Goal: Check status: Check status

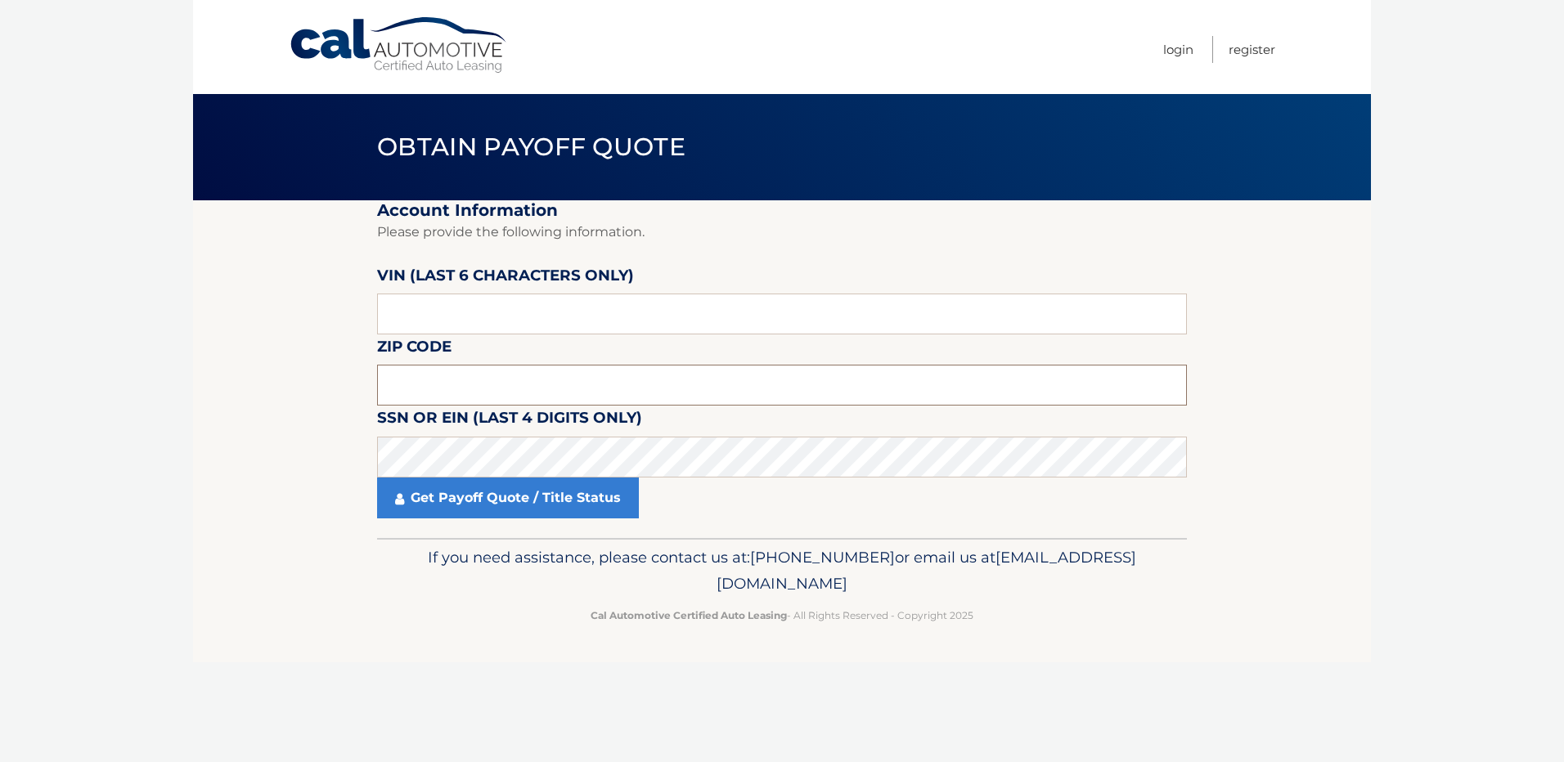
click at [467, 381] on input "text" at bounding box center [782, 385] width 810 height 41
click at [476, 308] on input "text" at bounding box center [782, 314] width 810 height 41
click at [606, 409] on fieldset "Account Information Please provide the following information. VIN (last 6 chara…" at bounding box center [782, 369] width 810 height 338
click at [490, 395] on input "text" at bounding box center [782, 385] width 810 height 41
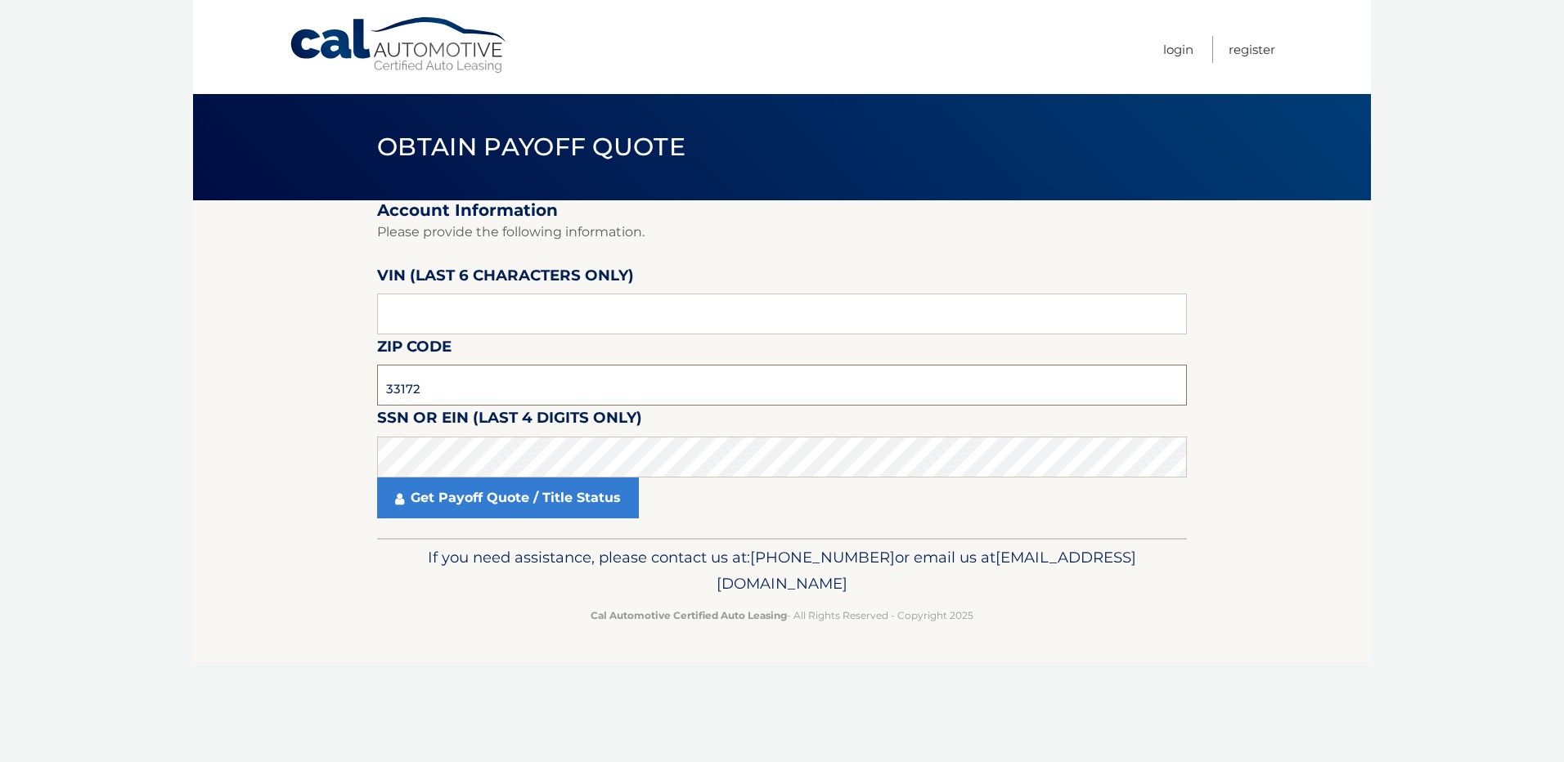
type input "33172"
click at [106, 308] on body "Cal Automotive Menu Login Register Obtain Payoff Quote" at bounding box center [782, 381] width 1564 height 762
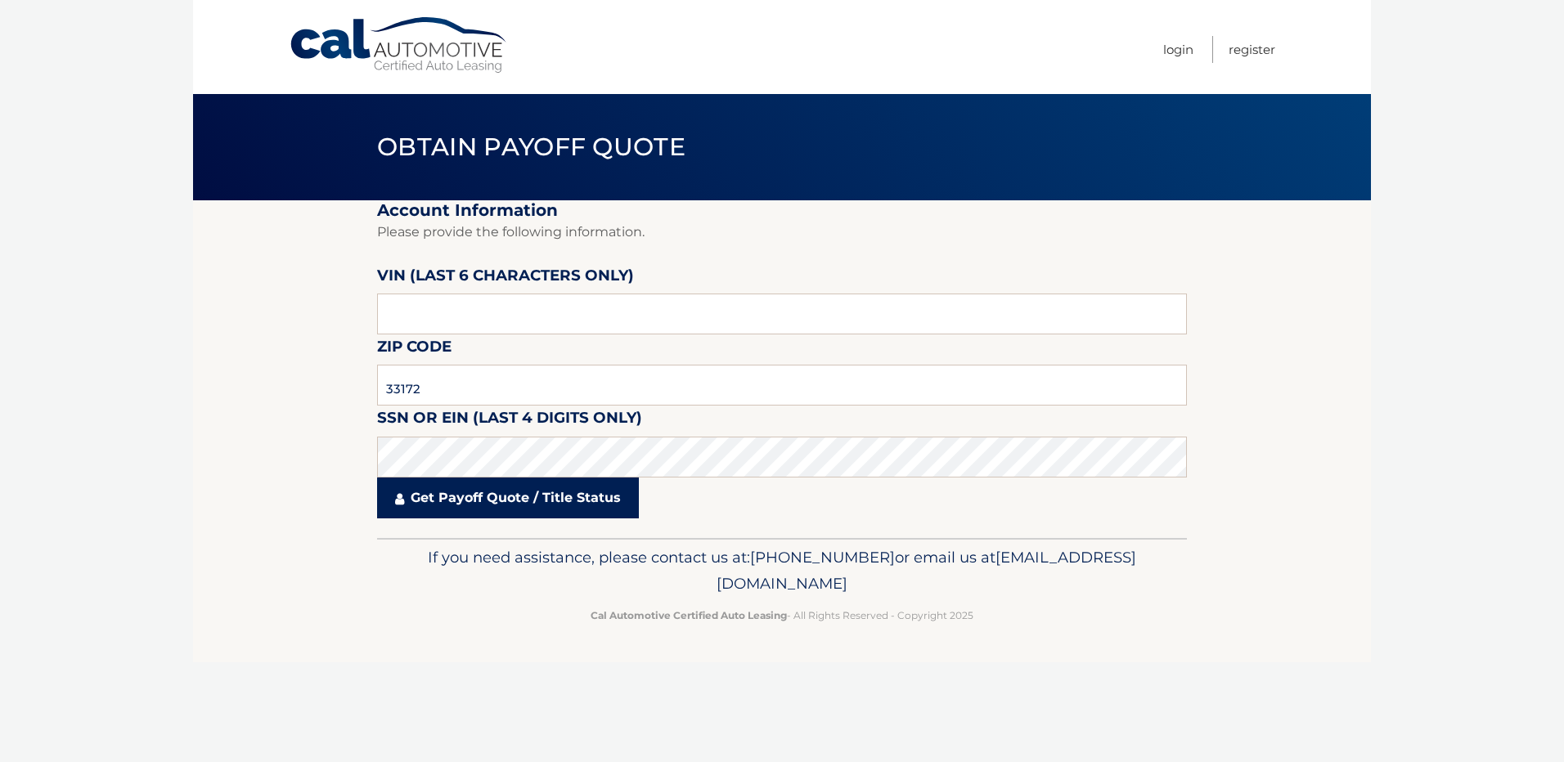
click at [536, 496] on link "Get Payoff Quote / Title Status" at bounding box center [508, 498] width 262 height 41
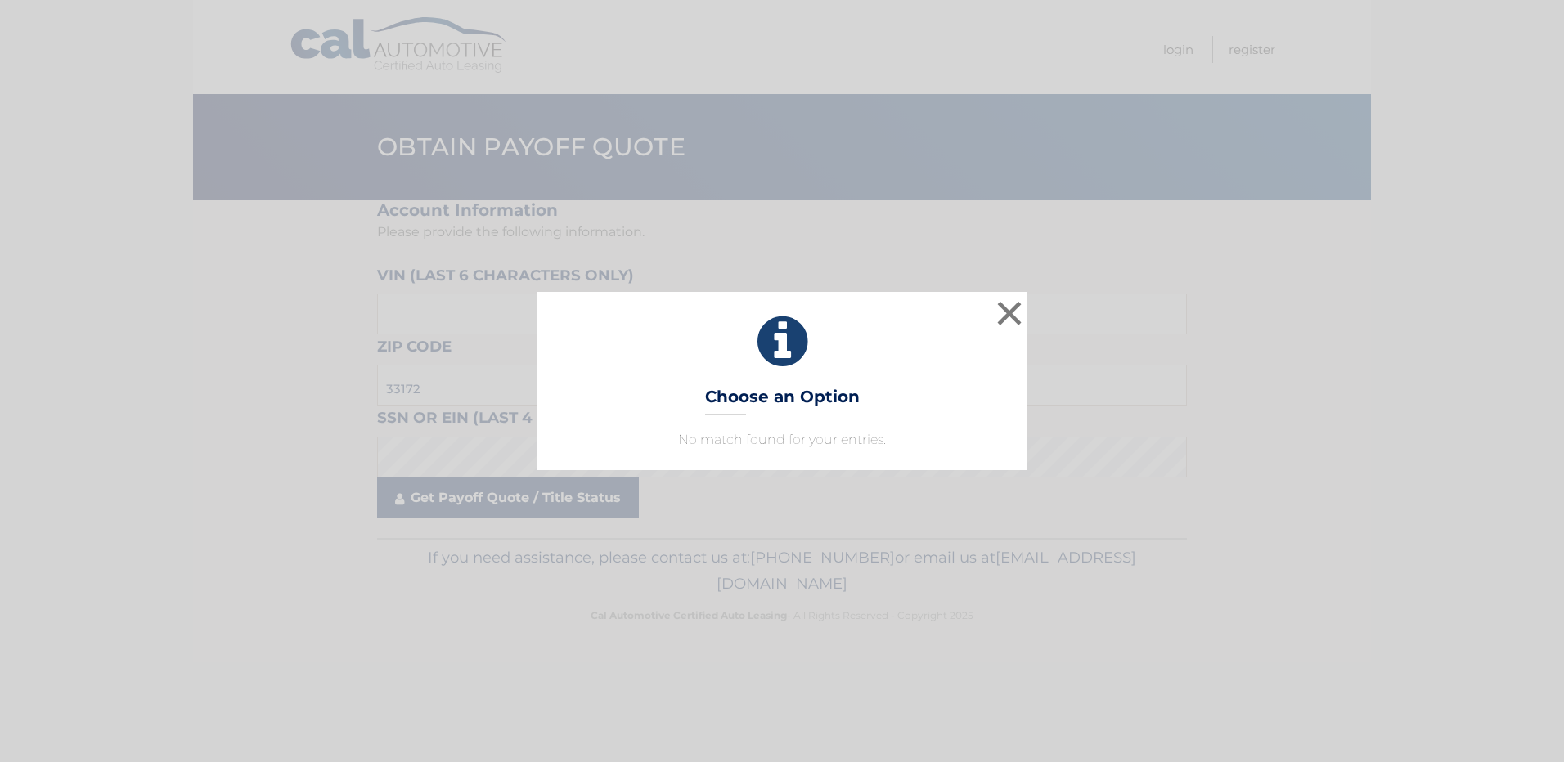
click at [474, 498] on div "× Choose an Option No match found for your entries. This is what you see on sec…" at bounding box center [782, 381] width 1564 height 762
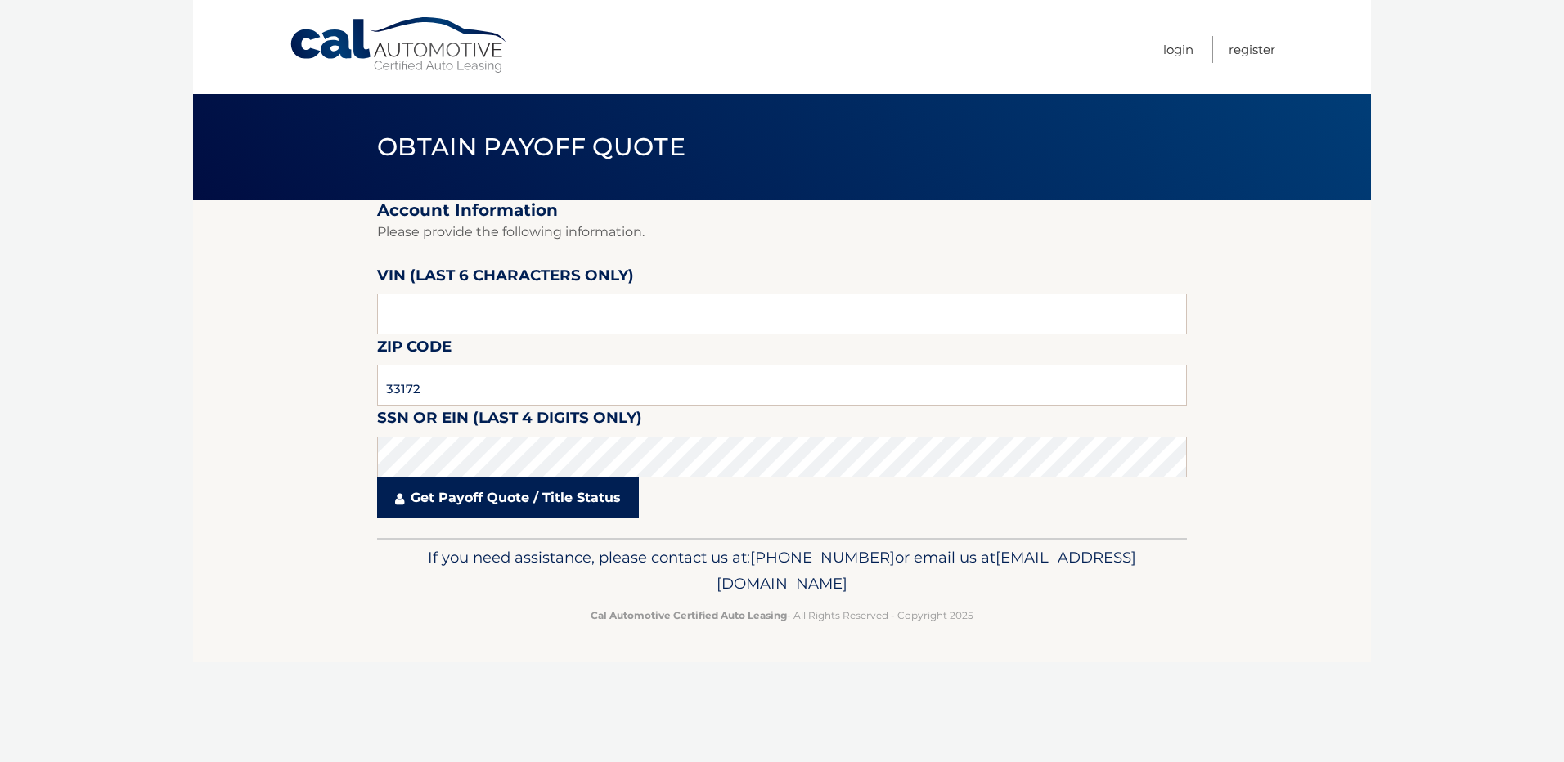
click at [592, 500] on link "Get Payoff Quote / Title Status" at bounding box center [508, 498] width 262 height 41
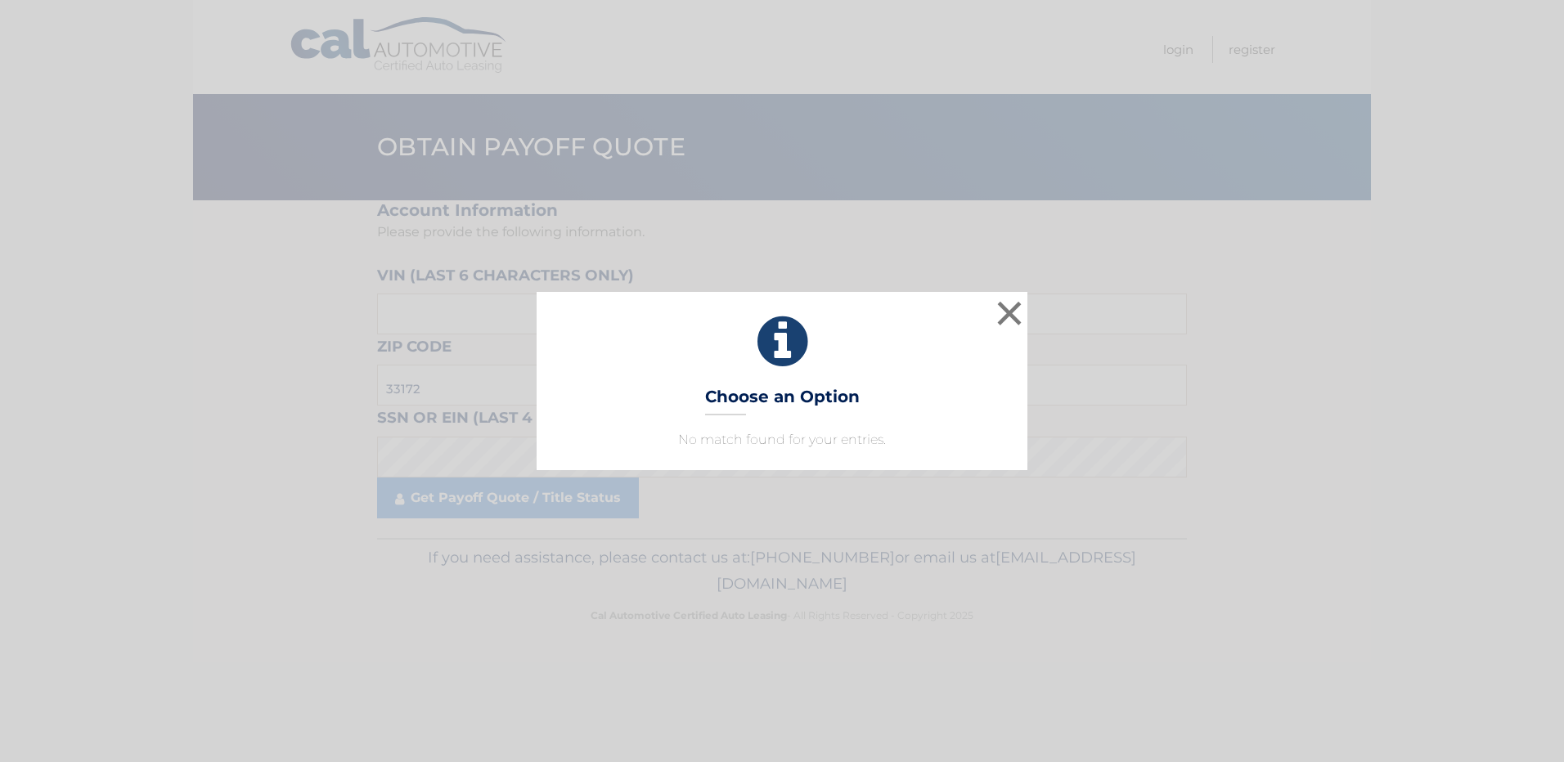
click at [109, 378] on div "× Choose an Option No match found for your entries. This is what you see on sec…" at bounding box center [782, 381] width 1551 height 178
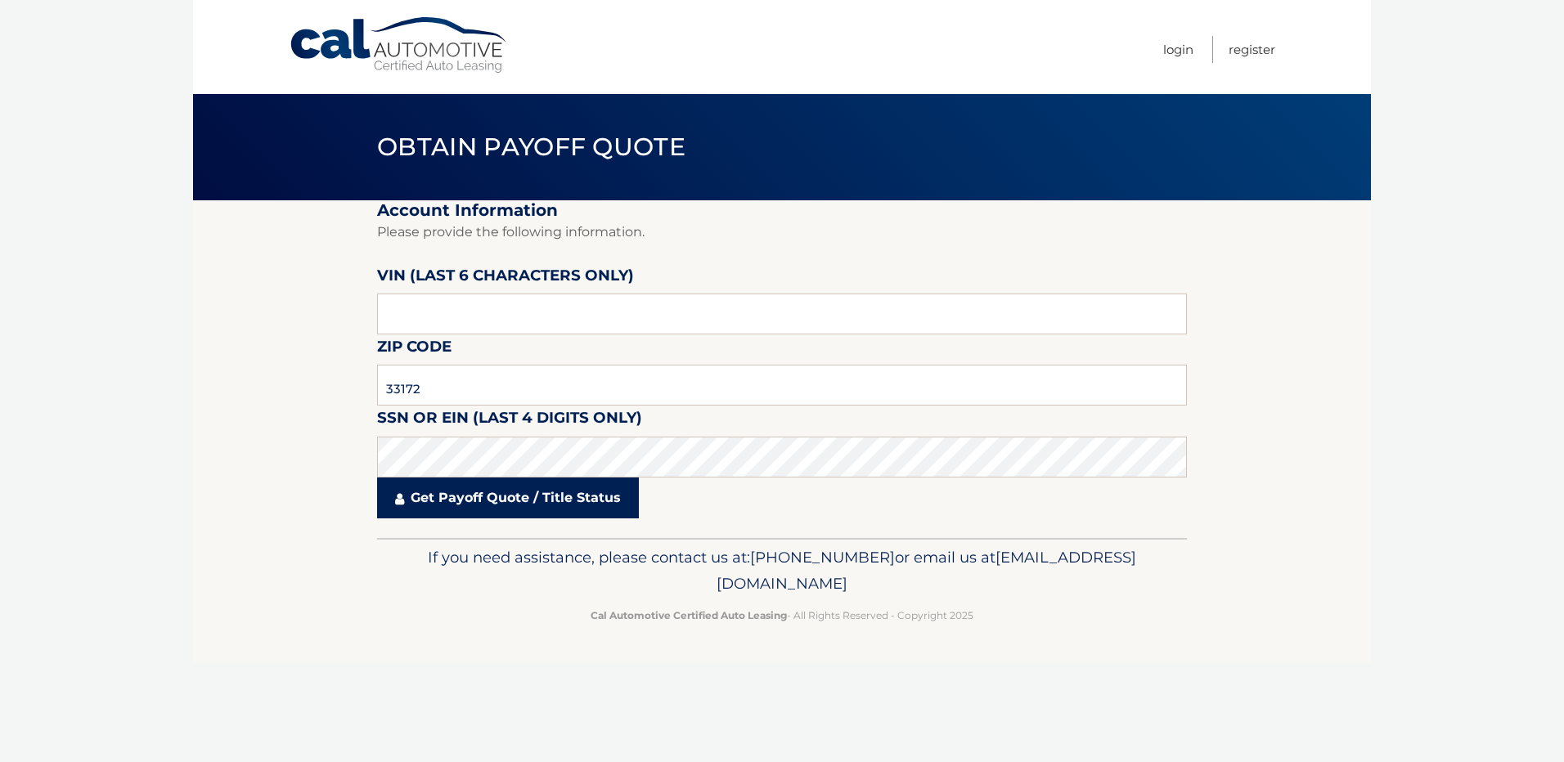
click at [518, 491] on link "Get Payoff Quote / Title Status" at bounding box center [508, 498] width 262 height 41
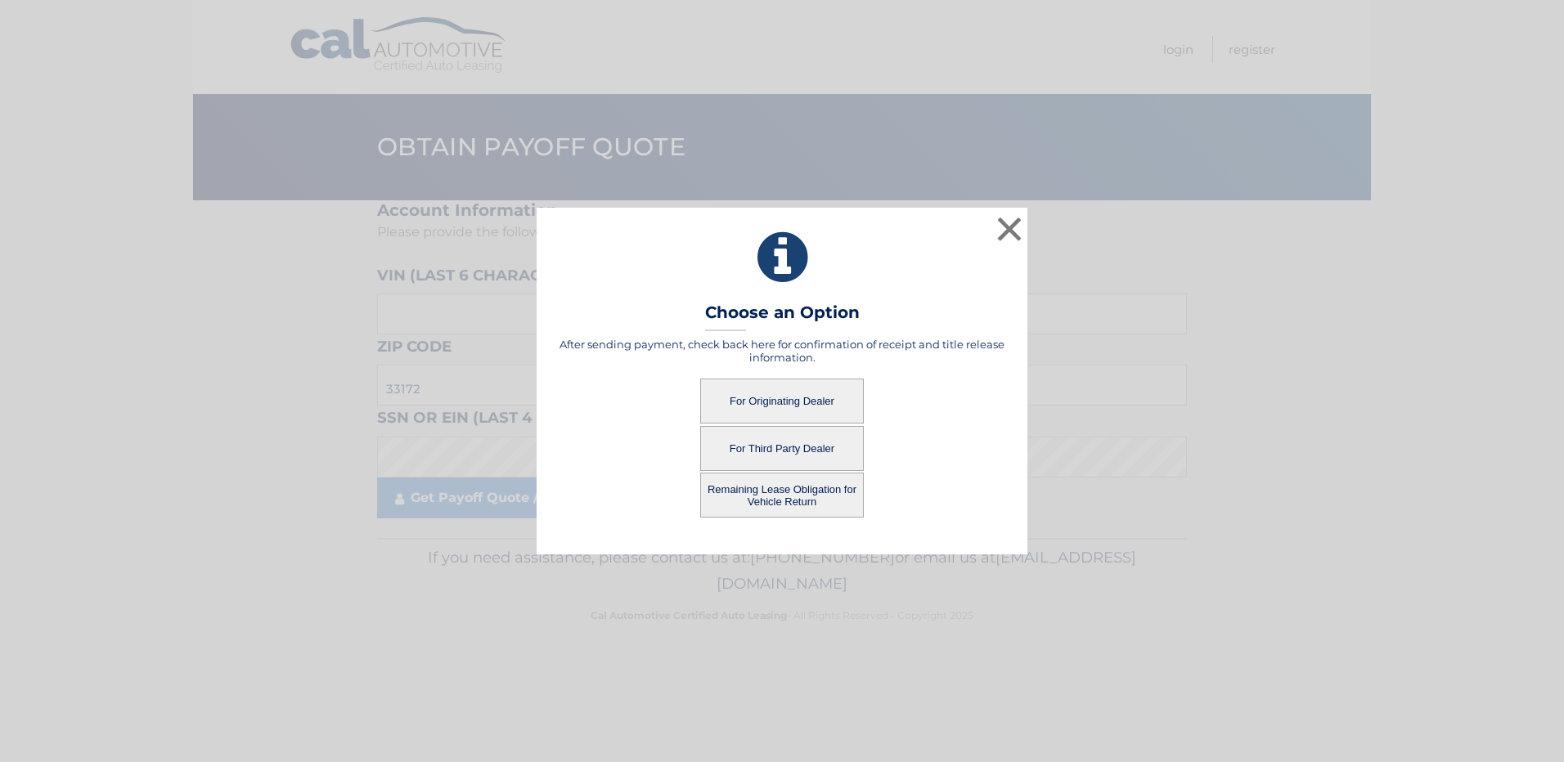
click at [804, 451] on button "For Third Party Dealer" at bounding box center [782, 448] width 164 height 45
click at [783, 447] on button "For Third Party Dealer" at bounding box center [782, 448] width 164 height 45
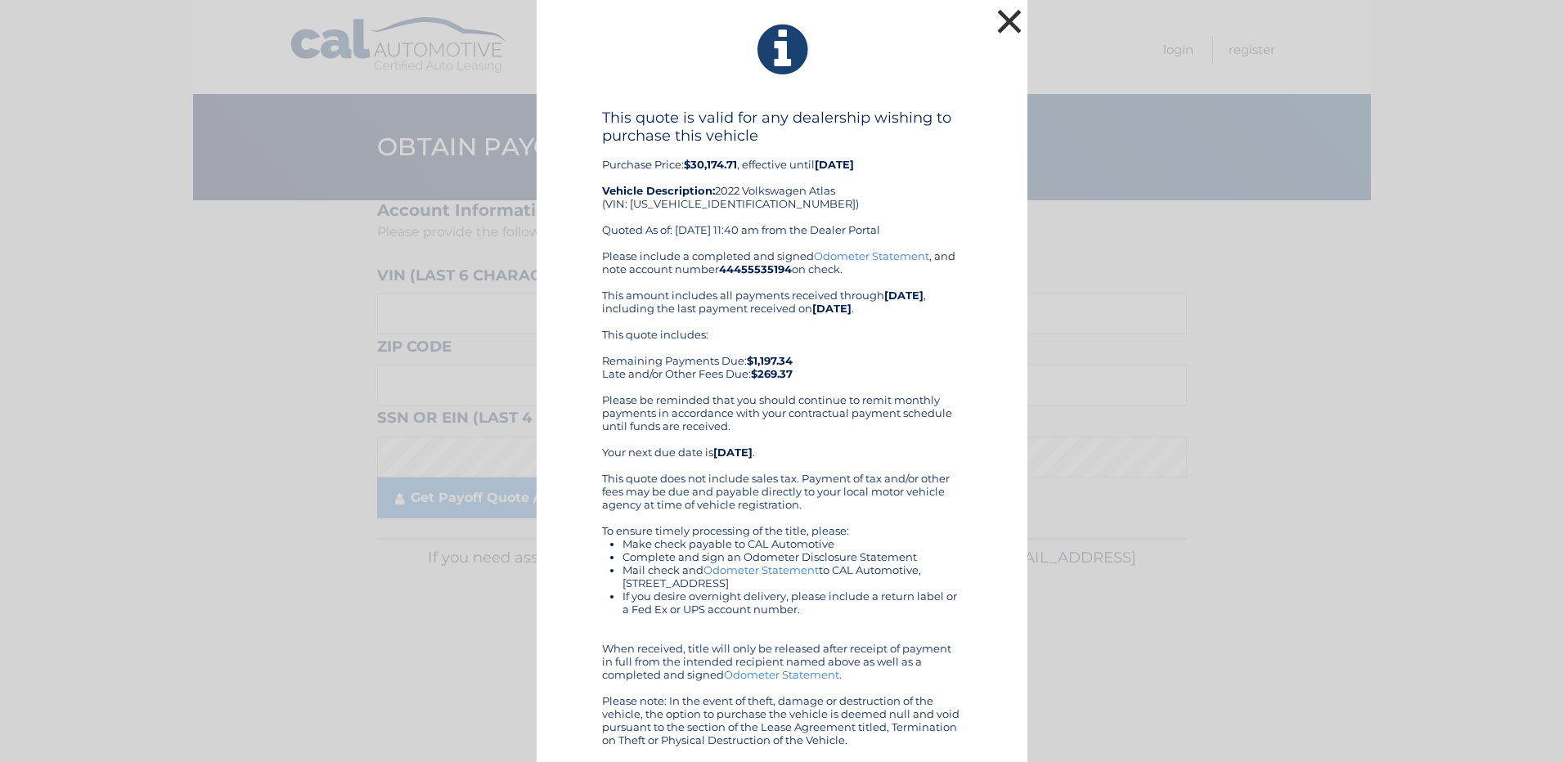
click at [999, 17] on button "×" at bounding box center [1009, 21] width 33 height 33
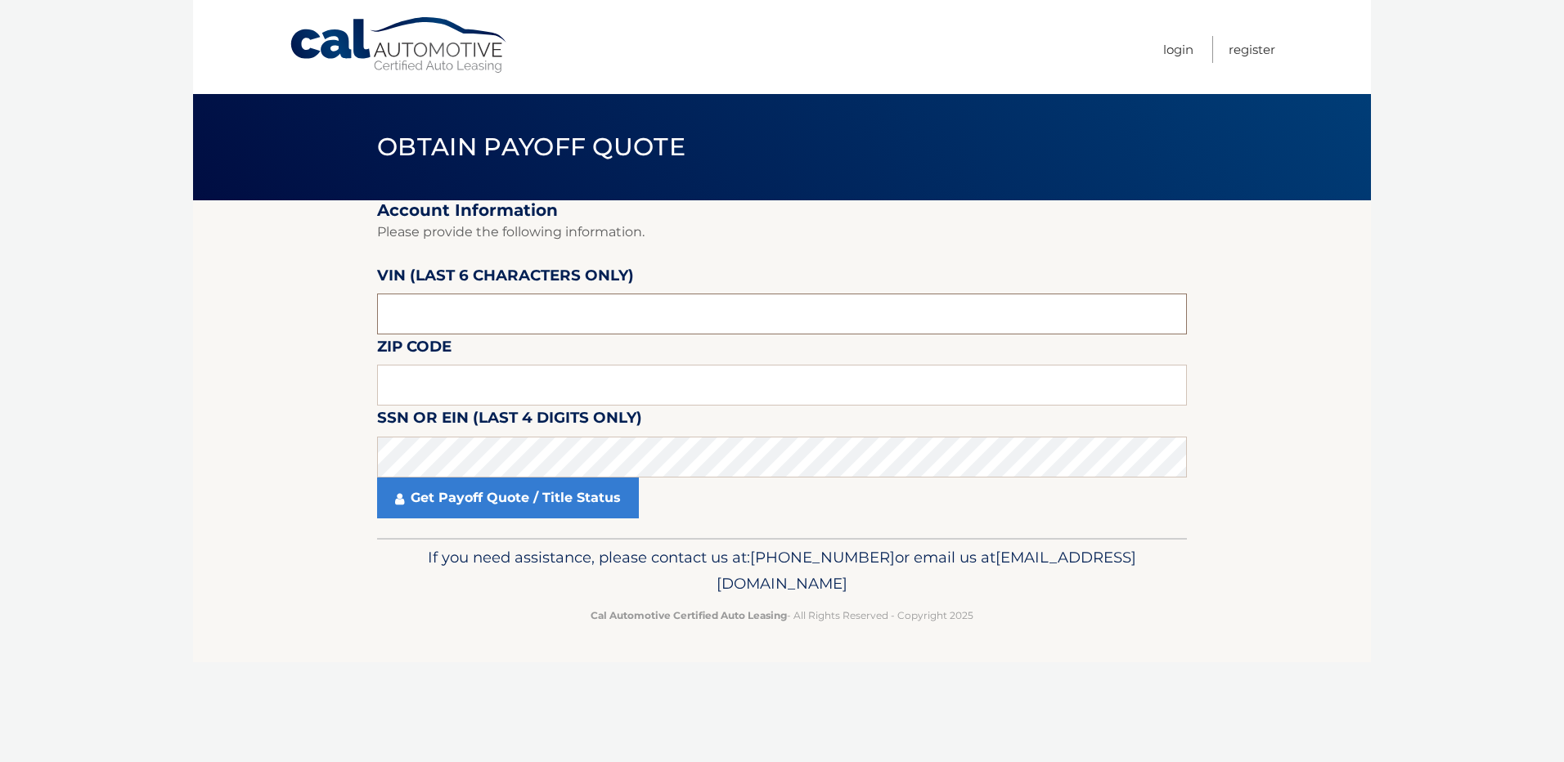
click at [488, 309] on input "text" at bounding box center [782, 314] width 810 height 41
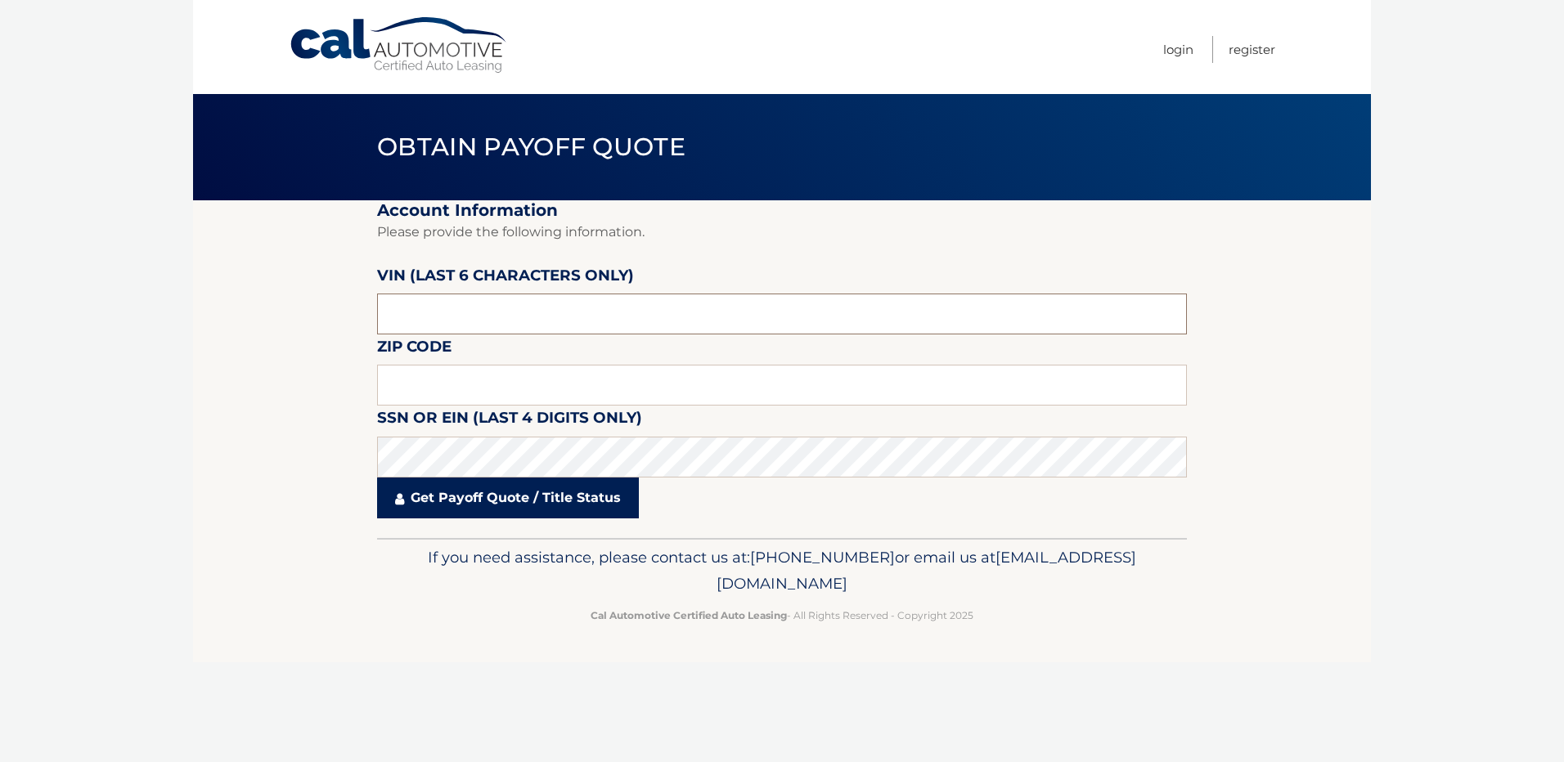
type input "538363"
type input "33172"
type input "538363"
click at [492, 505] on link "Get Payoff Quote / Title Status" at bounding box center [508, 498] width 262 height 41
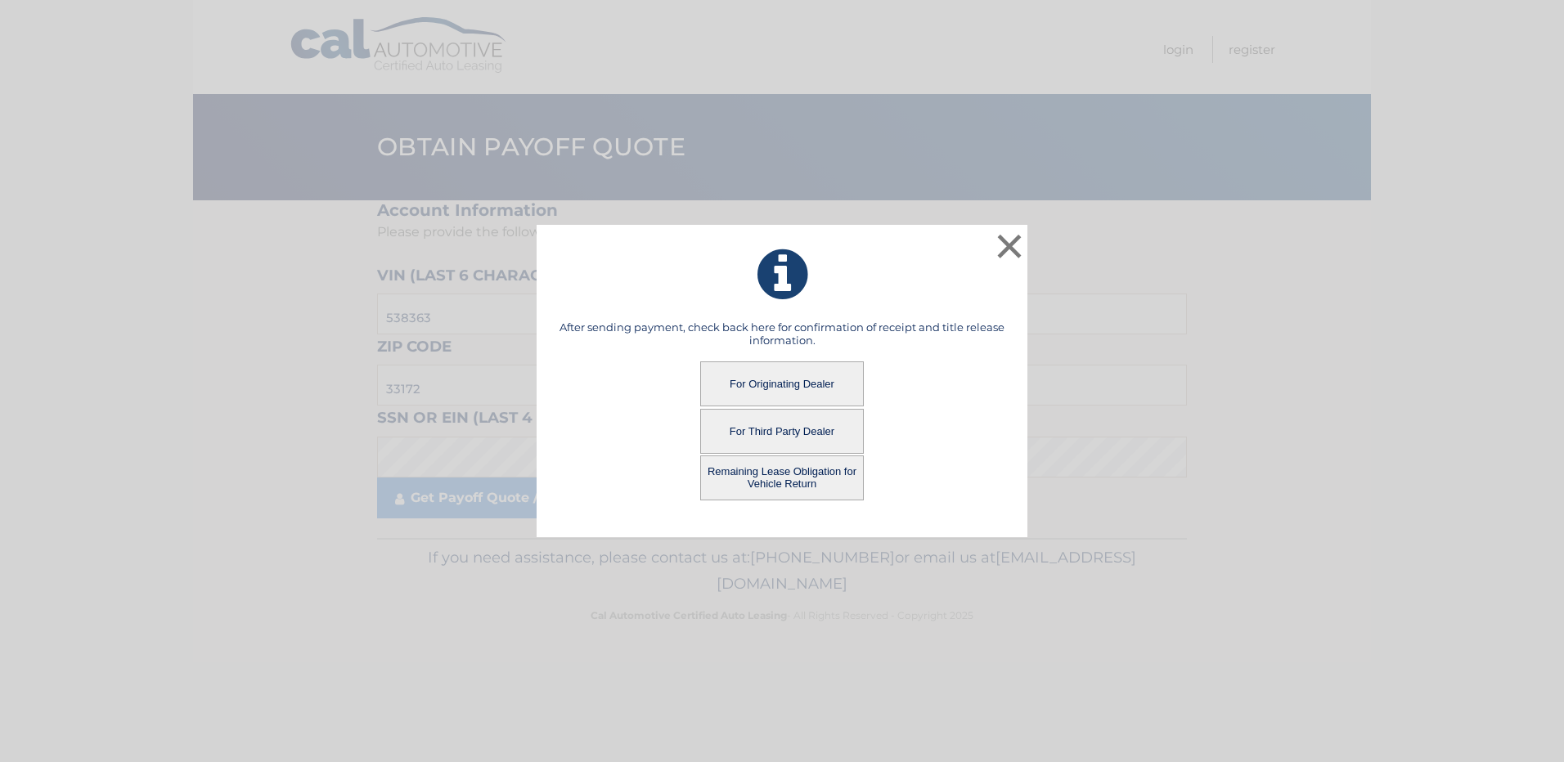
click at [770, 383] on button "For Originating Dealer" at bounding box center [782, 383] width 164 height 45
click at [798, 381] on button "For Originating Dealer" at bounding box center [782, 383] width 164 height 45
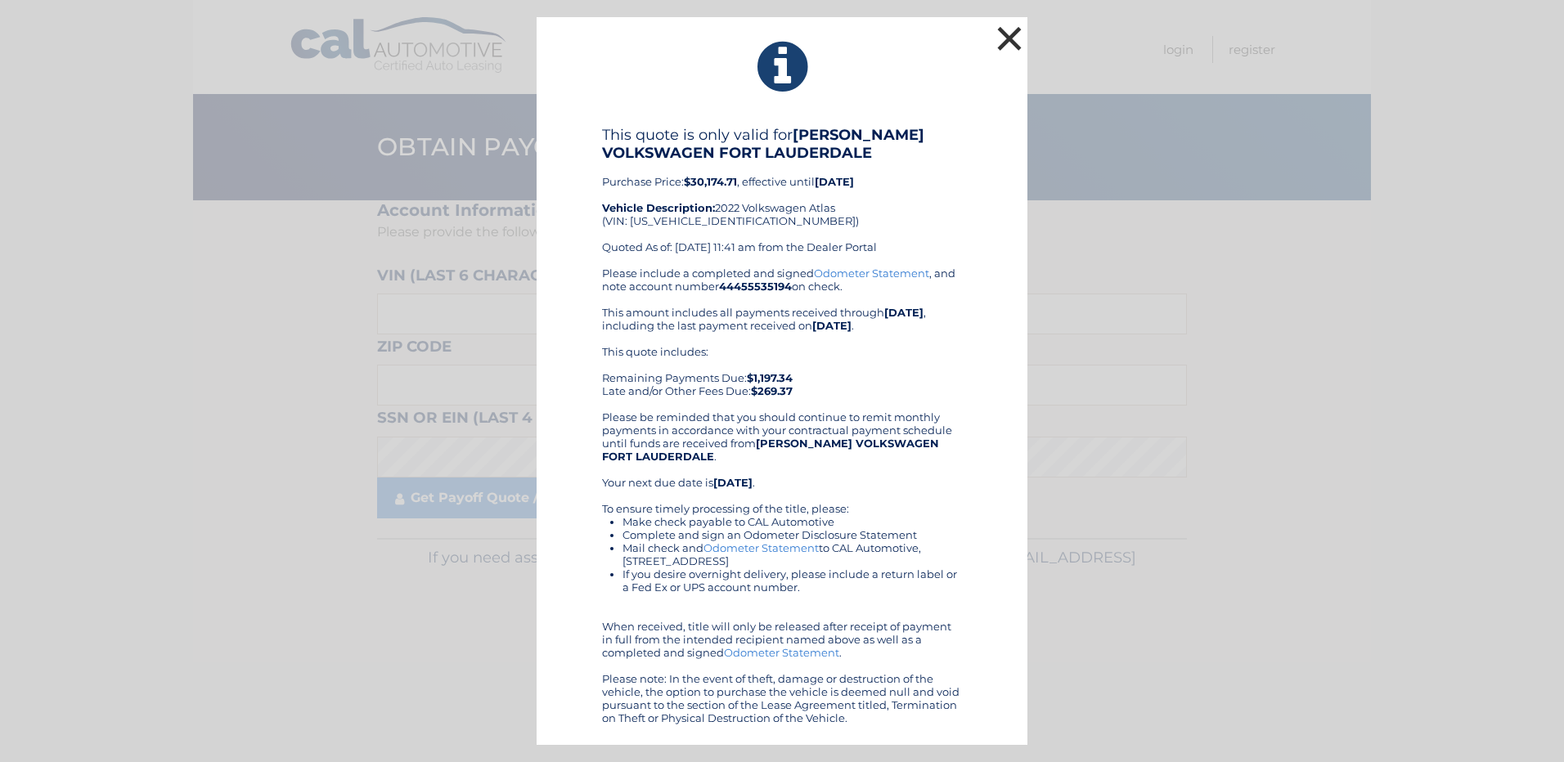
click at [1015, 37] on button "×" at bounding box center [1009, 38] width 33 height 33
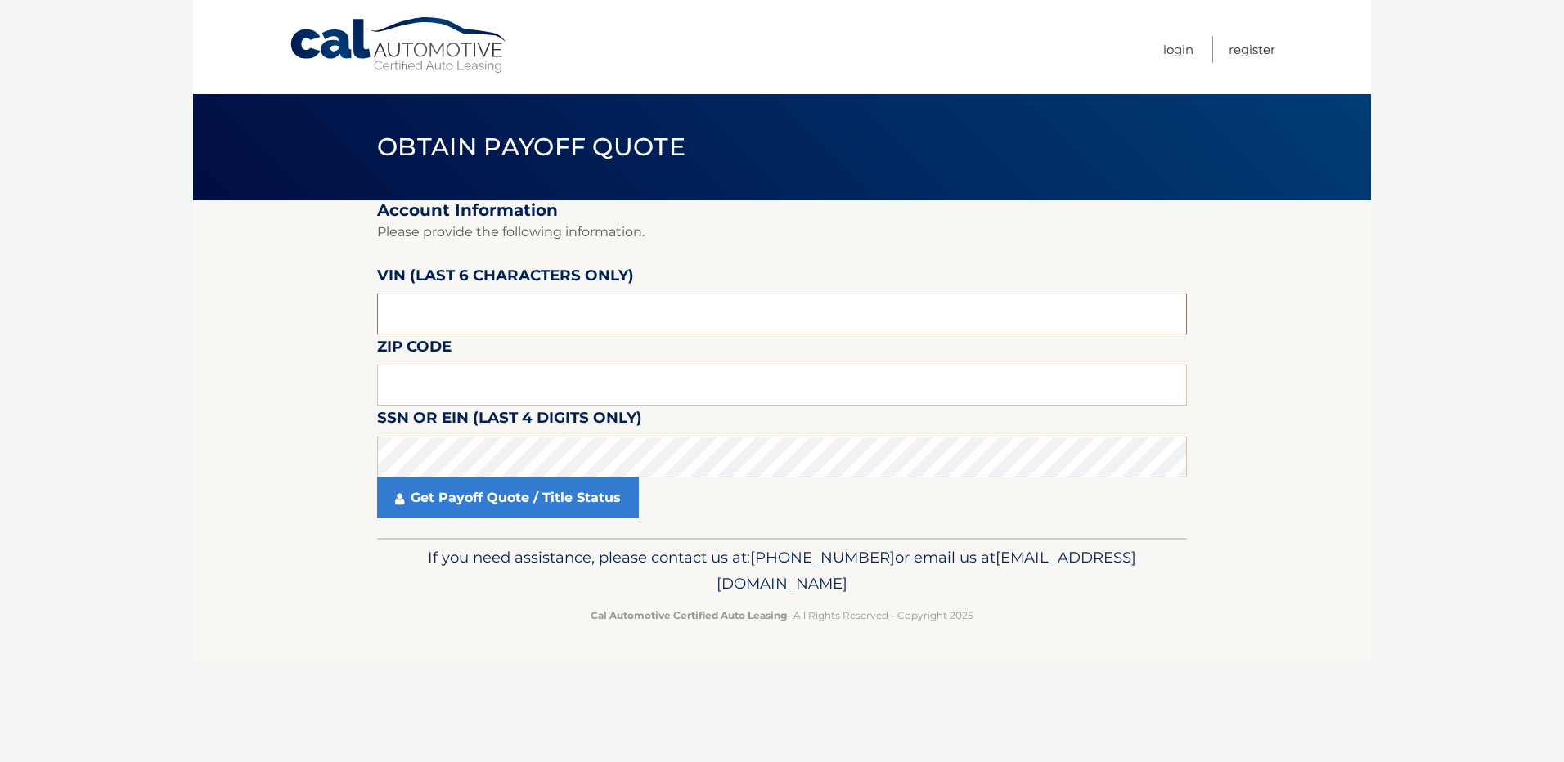
click at [570, 312] on input "text" at bounding box center [782, 314] width 810 height 41
type input "538363"
type input "33172"
type input "538363"
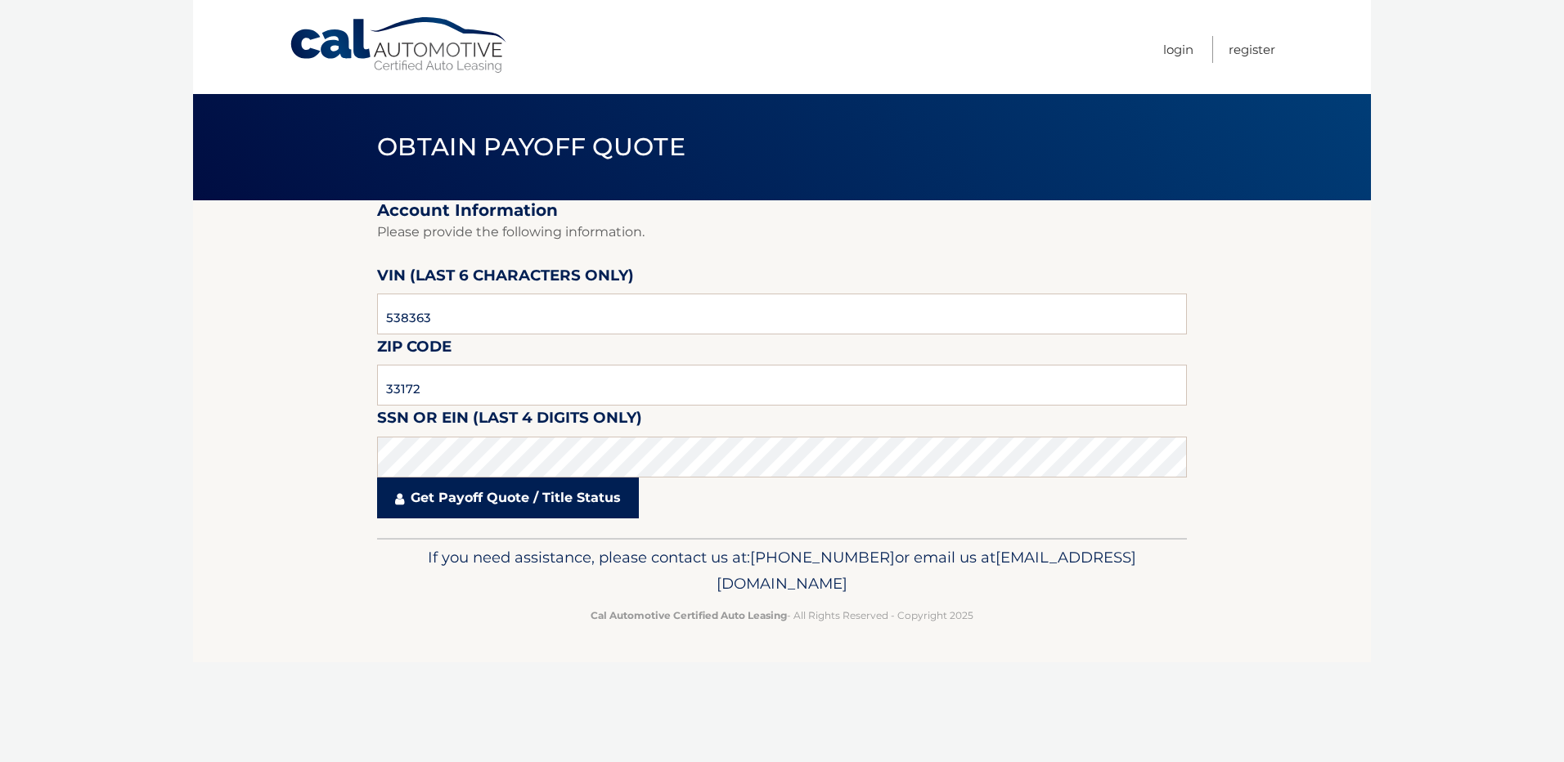
click at [518, 503] on link "Get Payoff Quote / Title Status" at bounding box center [508, 498] width 262 height 41
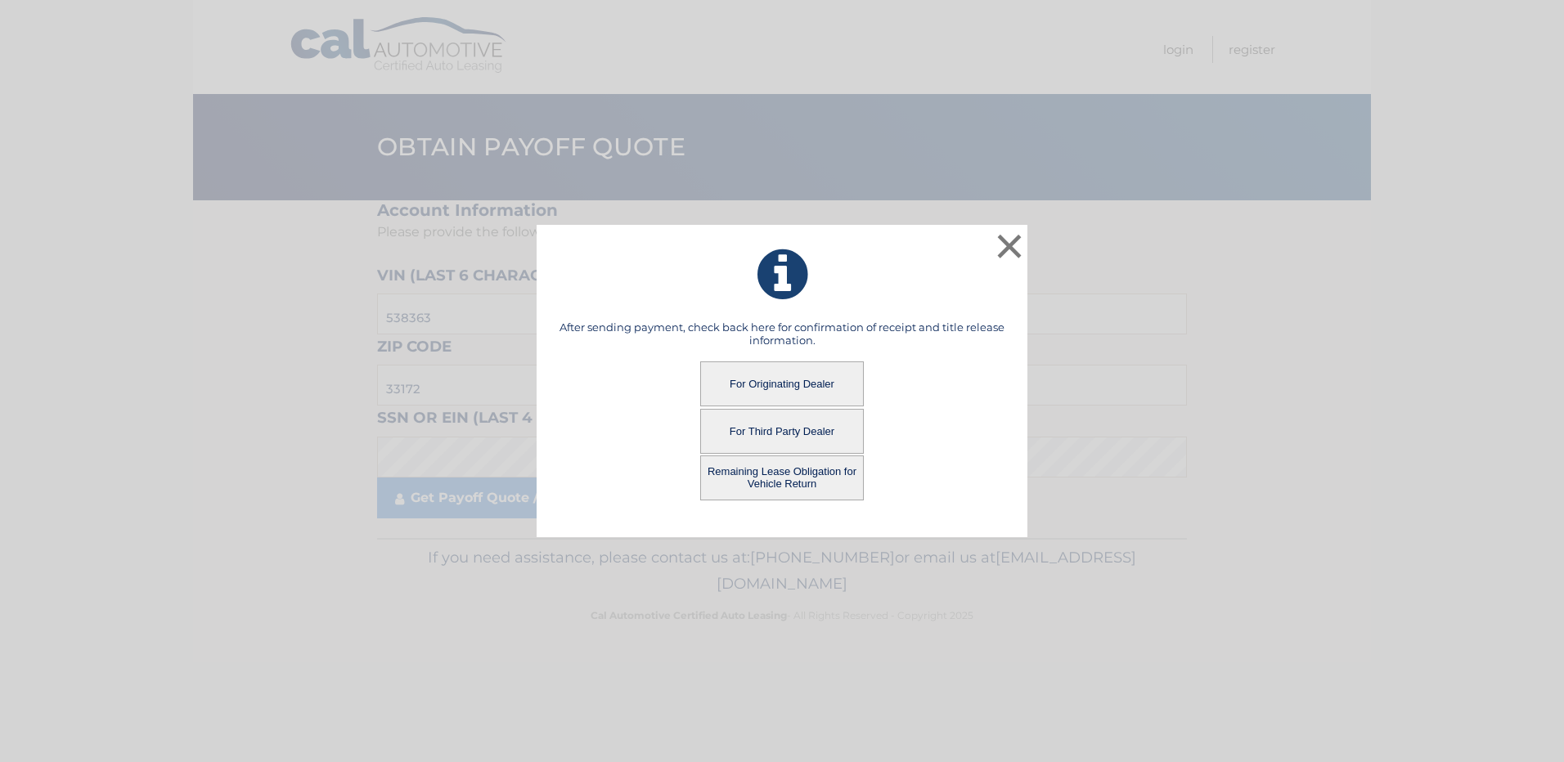
click at [763, 478] on button "Remaining Lease Obligation for Vehicle Return" at bounding box center [782, 478] width 164 height 45
click at [828, 469] on button "Remaining Lease Obligation for Vehicle Return" at bounding box center [782, 478] width 164 height 45
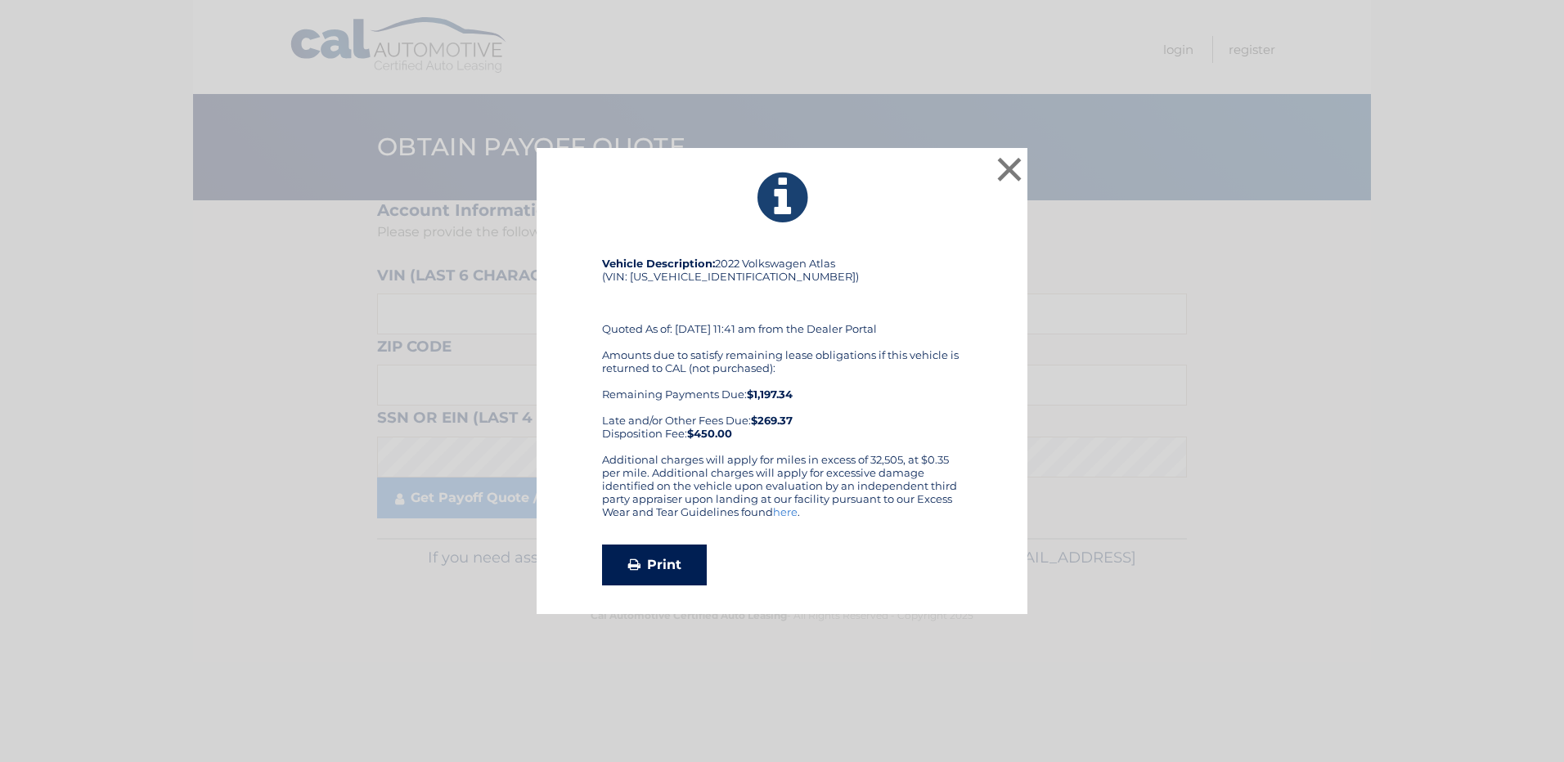
click at [661, 566] on link "Print" at bounding box center [654, 565] width 105 height 41
